Goal: Task Accomplishment & Management: Use online tool/utility

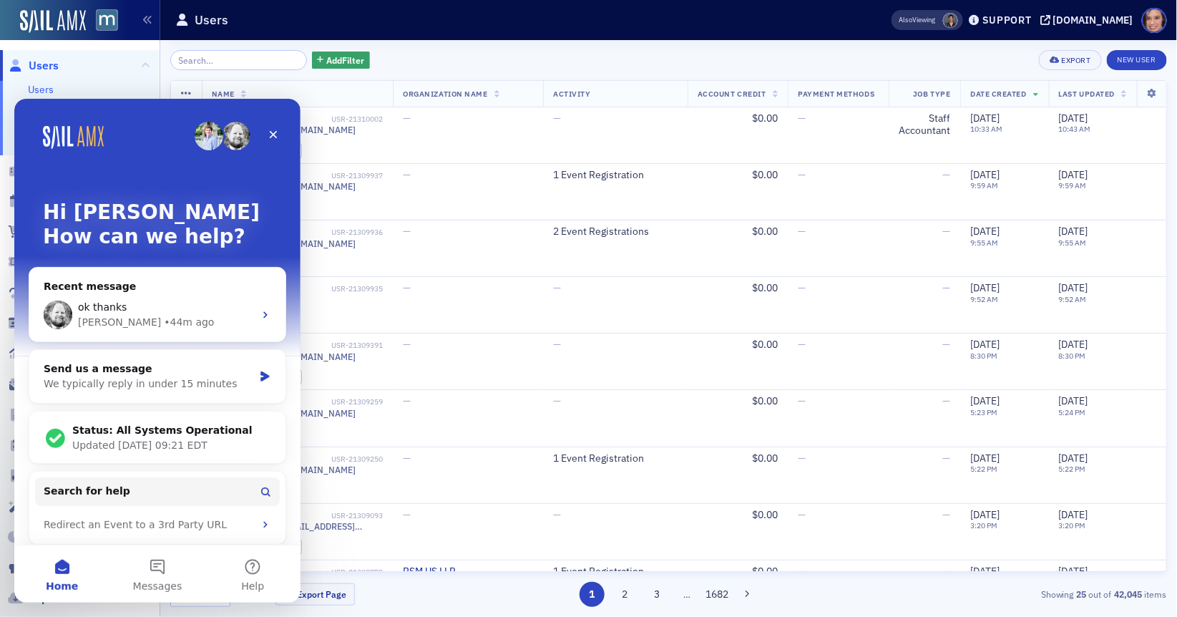
click at [452, 69] on div "Add Filter Export New User" at bounding box center [668, 60] width 996 height 20
click at [265, 130] on div "Close" at bounding box center [273, 134] width 26 height 26
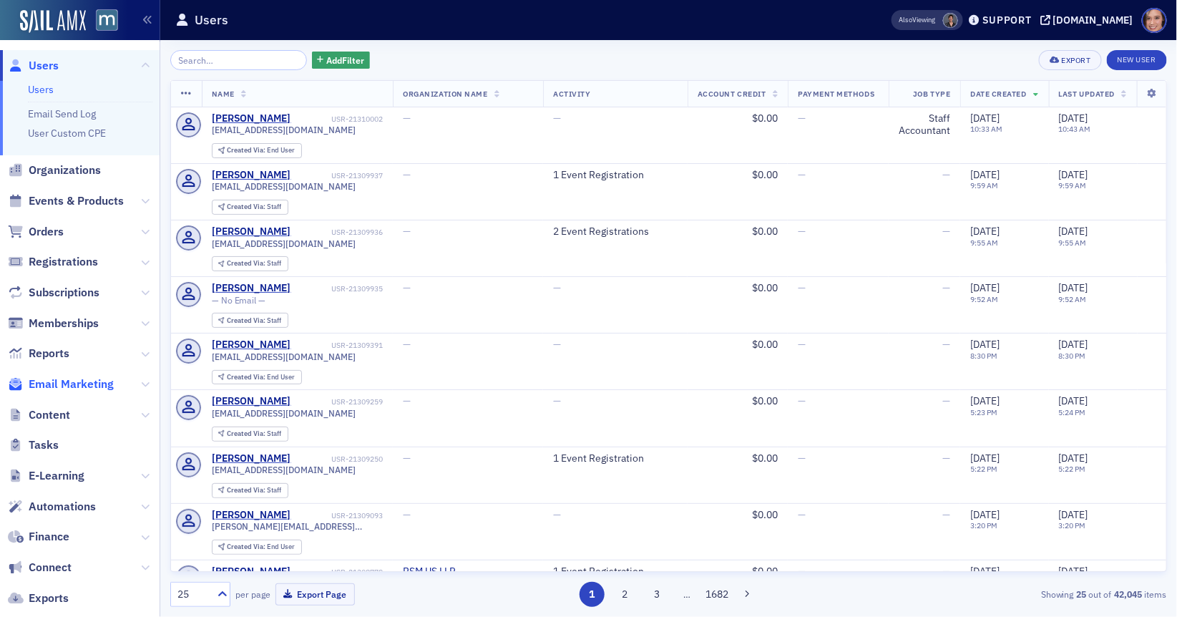
click at [74, 383] on span "Email Marketing" at bounding box center [71, 384] width 85 height 16
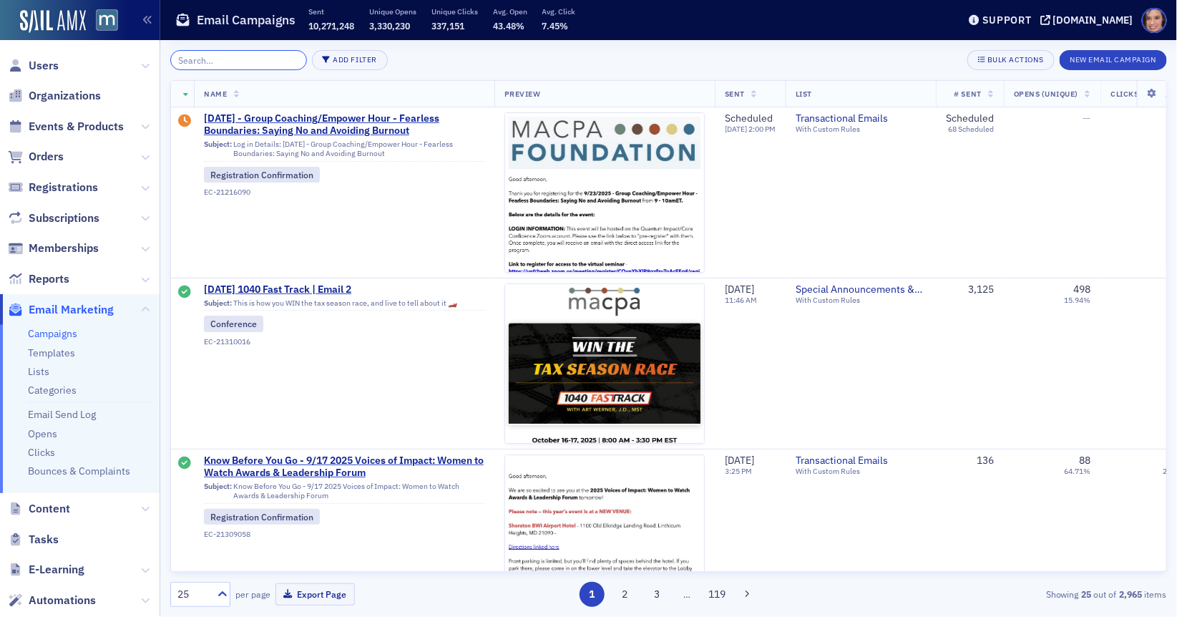
click at [249, 64] on input "search" at bounding box center [238, 60] width 137 height 20
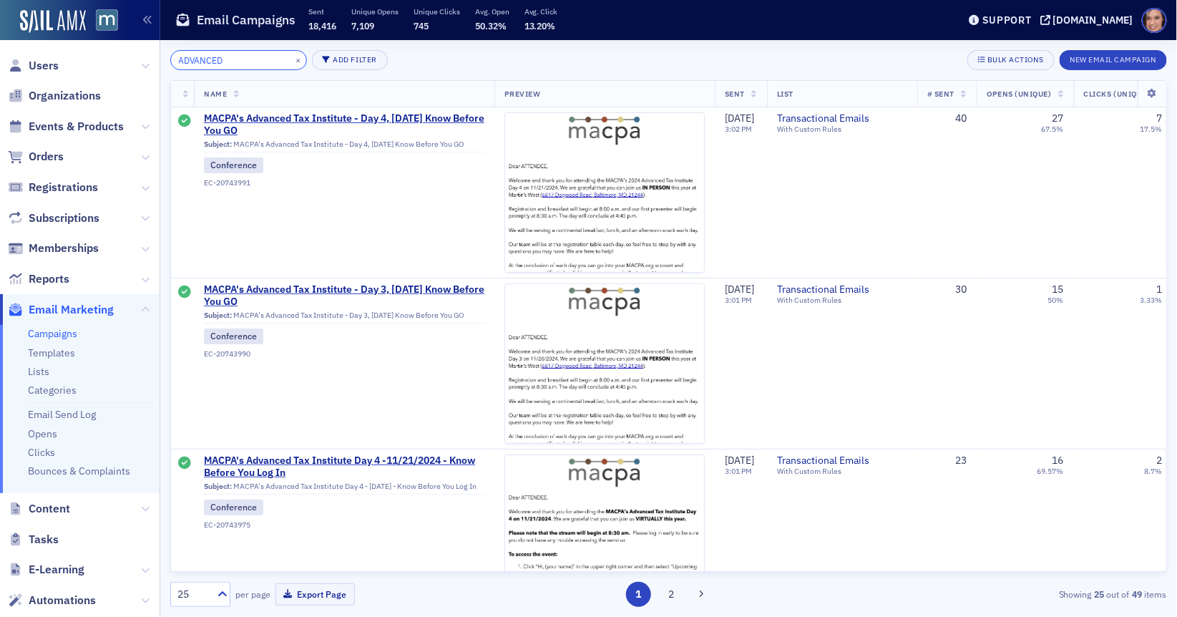
type input "ADVANCED"
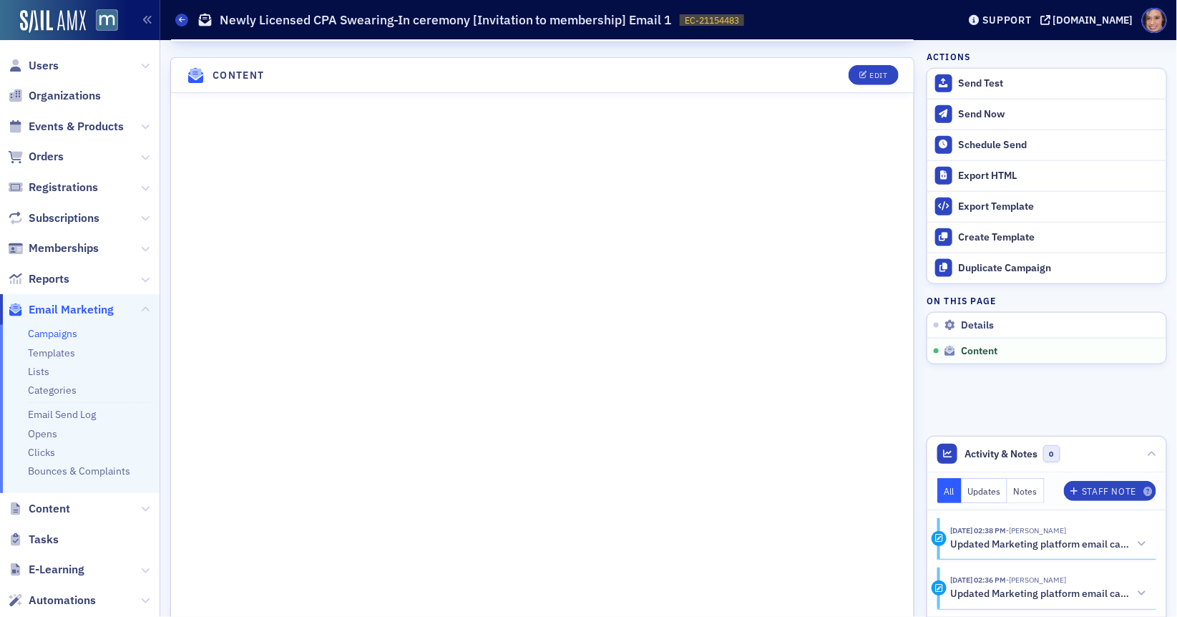
scroll to position [654, 0]
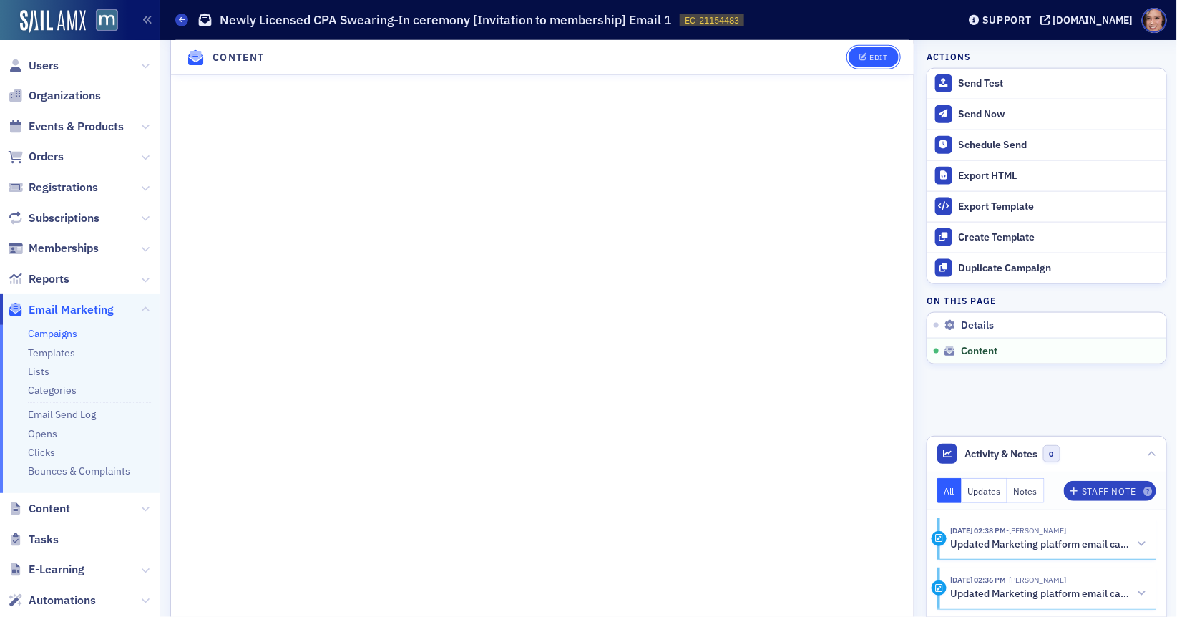
click at [861, 54] on icon "button" at bounding box center [863, 58] width 9 height 8
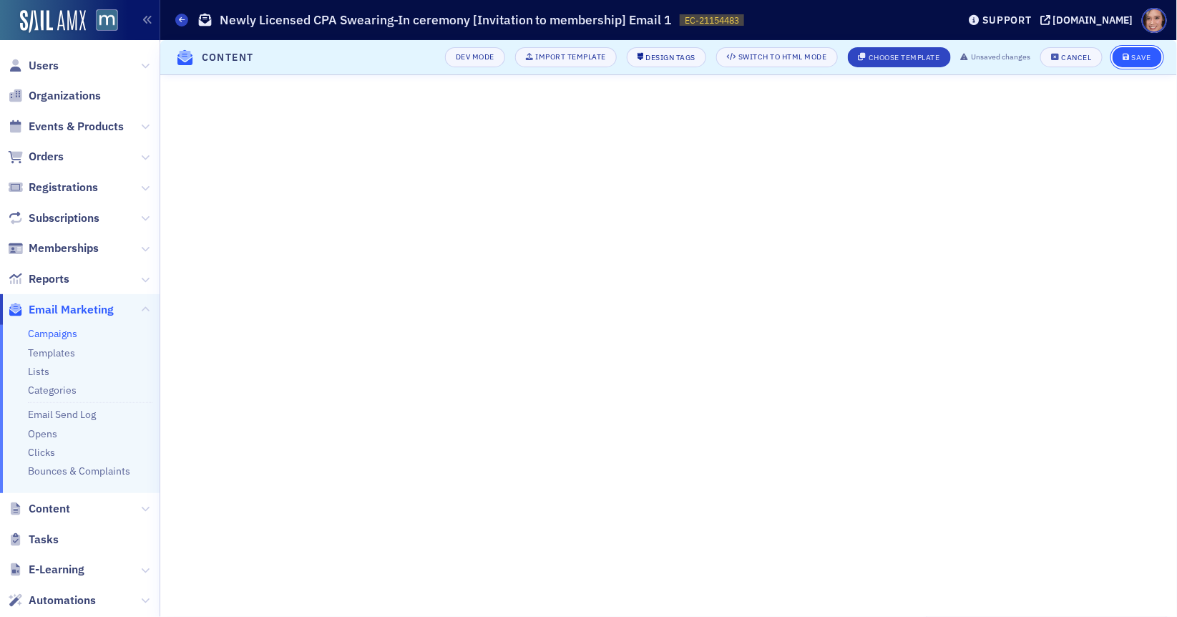
click at [1145, 56] on div "Save" at bounding box center [1141, 58] width 19 height 8
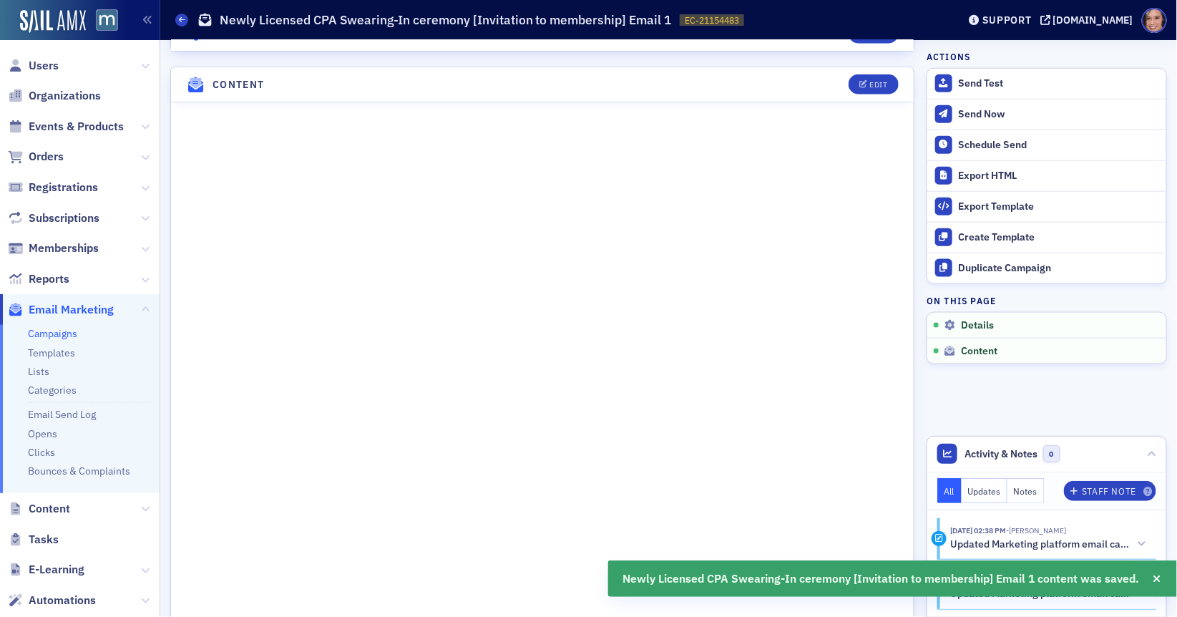
scroll to position [598, 0]
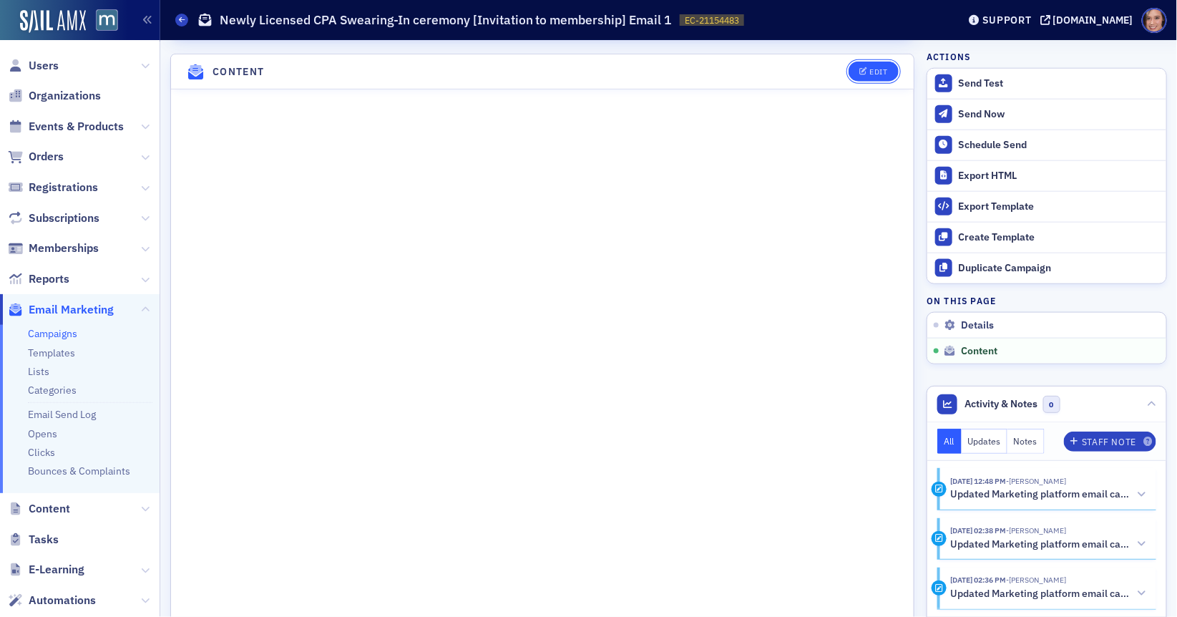
click at [882, 62] on button "Edit" at bounding box center [872, 72] width 49 height 20
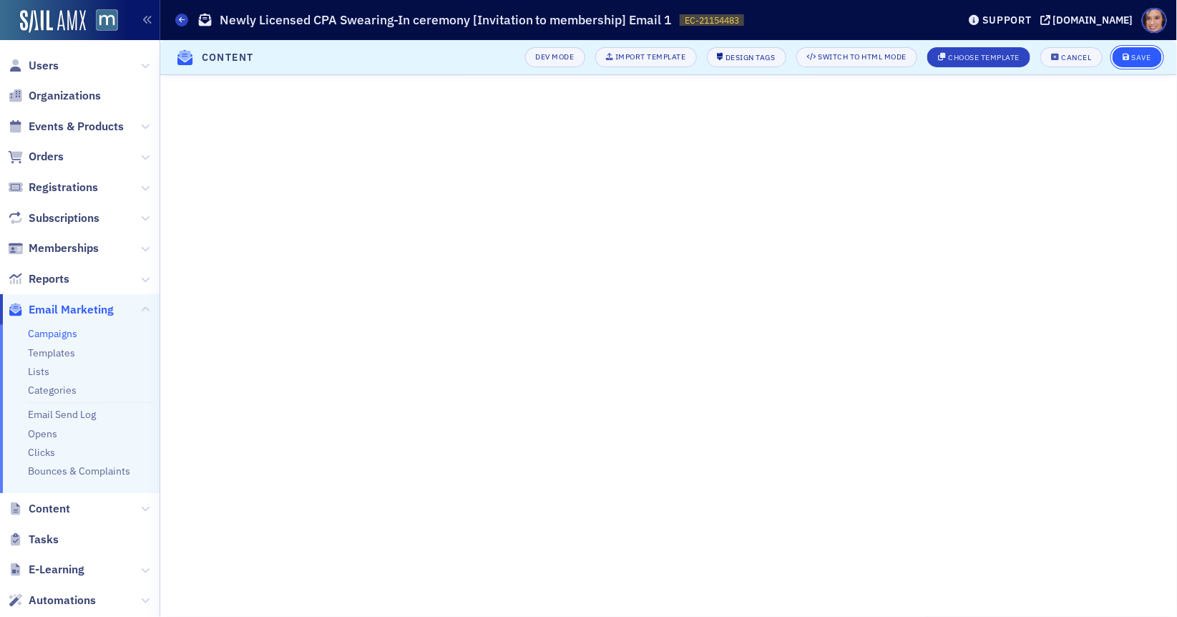
click at [1131, 62] on button "Save" at bounding box center [1136, 57] width 49 height 20
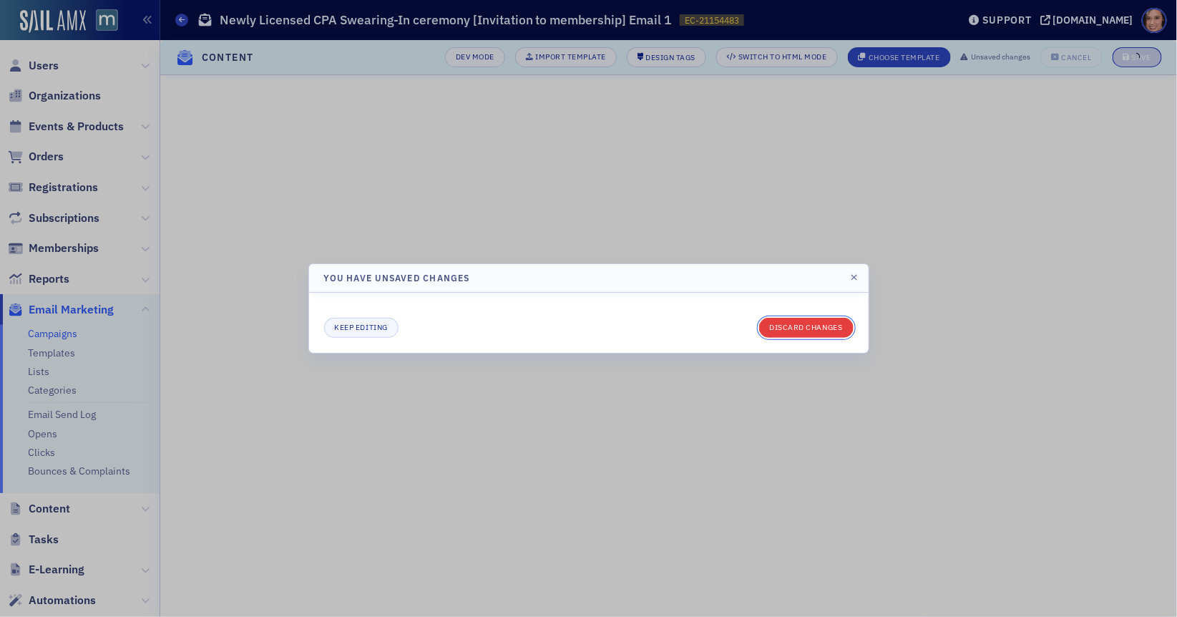
click at [800, 331] on button "Discard changes" at bounding box center [806, 328] width 94 height 20
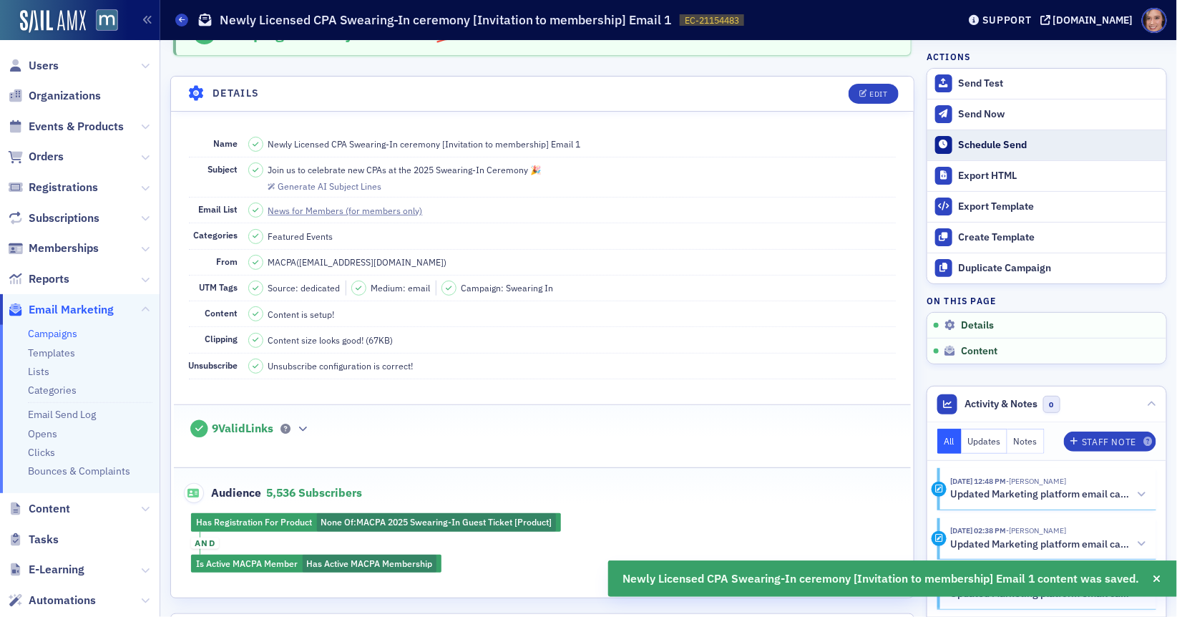
click at [982, 148] on div "Schedule Send" at bounding box center [1059, 145] width 200 height 13
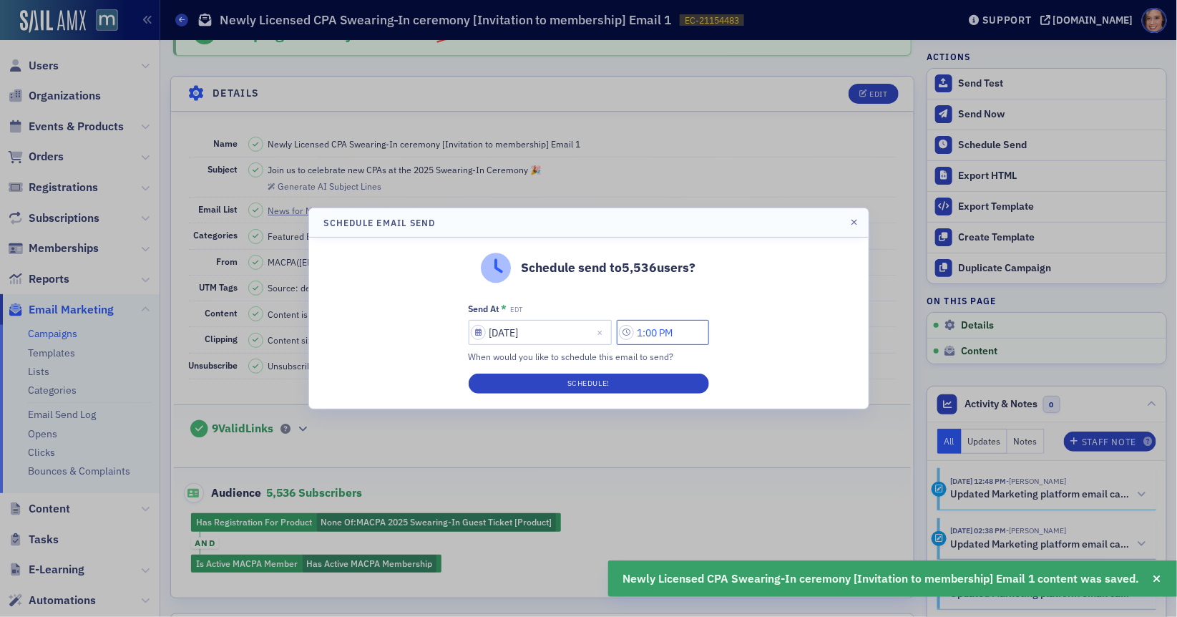
click at [667, 330] on input "1:00 PM" at bounding box center [663, 332] width 92 height 25
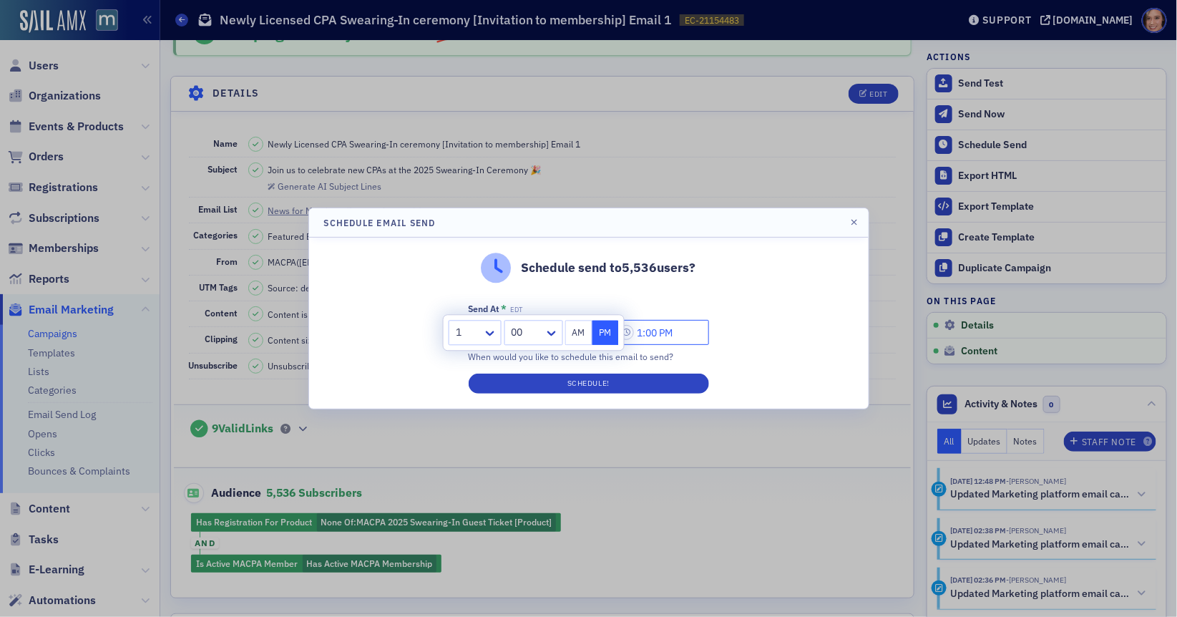
drag, startPoint x: 650, startPoint y: 330, endPoint x: 642, endPoint y: 330, distance: 7.9
click at [642, 330] on input "1:00 PM" at bounding box center [663, 332] width 92 height 25
type input "3:00 PM"
click at [745, 334] on div "Schedule send to 5,536 users? Send At * EDT [DATE] 3:00 PM When would you like …" at bounding box center [588, 322] width 559 height 171
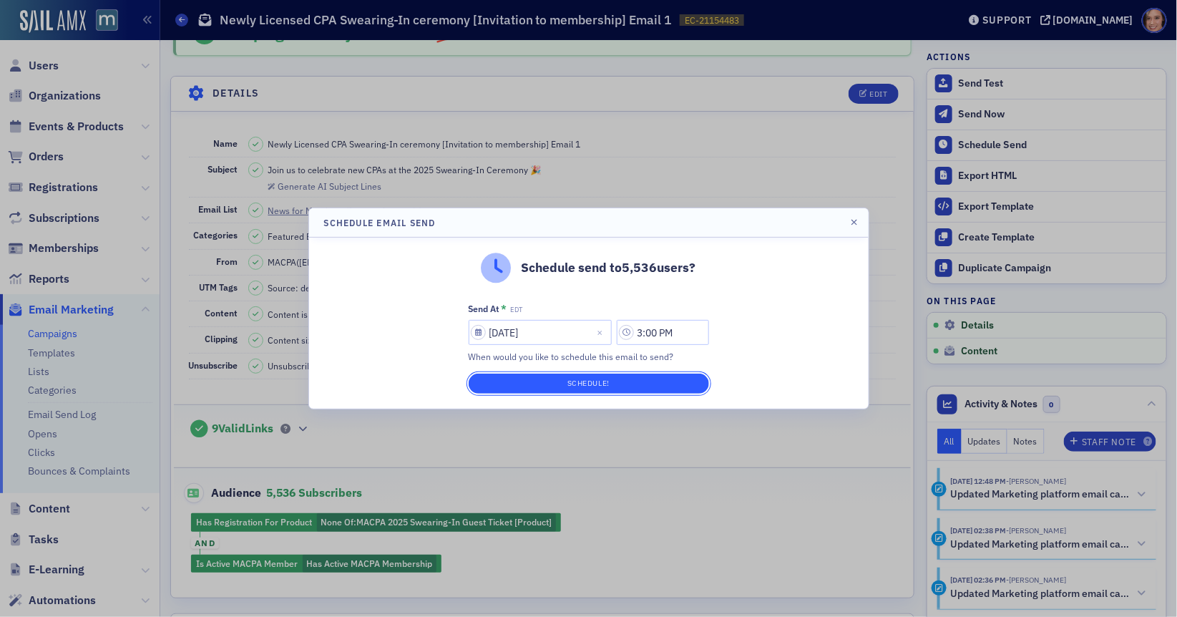
click at [624, 388] on button "Schedule!" at bounding box center [589, 383] width 240 height 20
